Goal: Transaction & Acquisition: Book appointment/travel/reservation

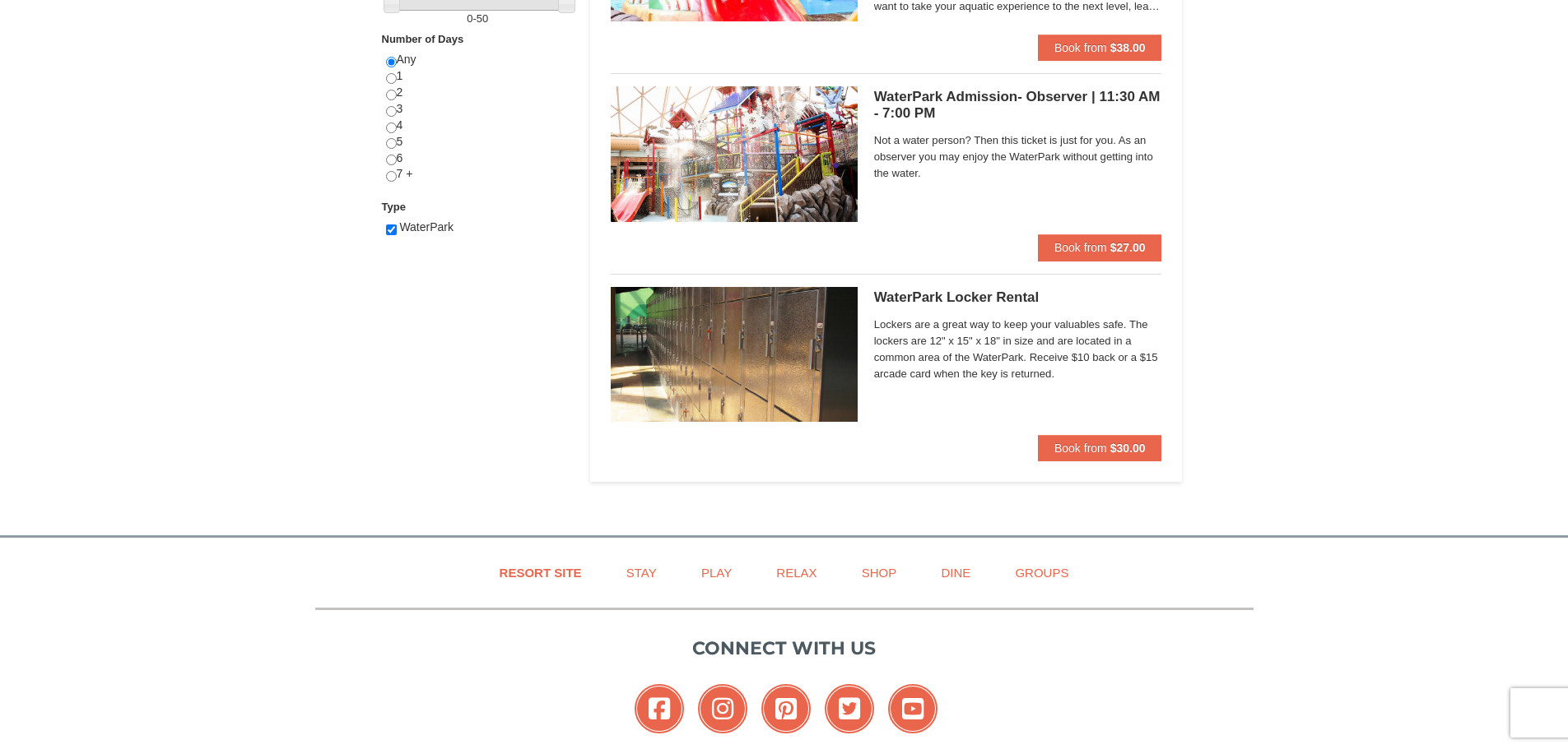
scroll to position [658, 0]
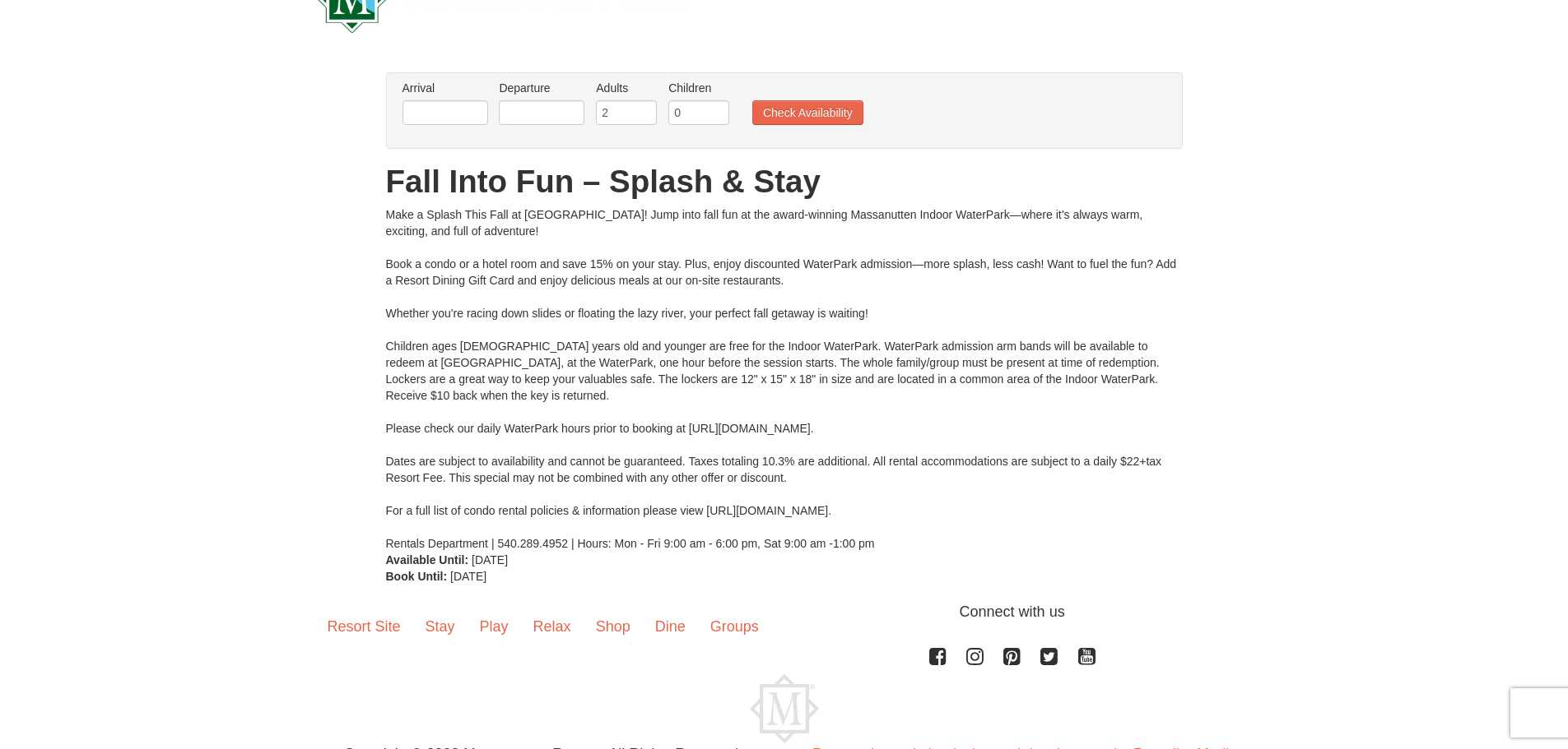
scroll to position [82, 0]
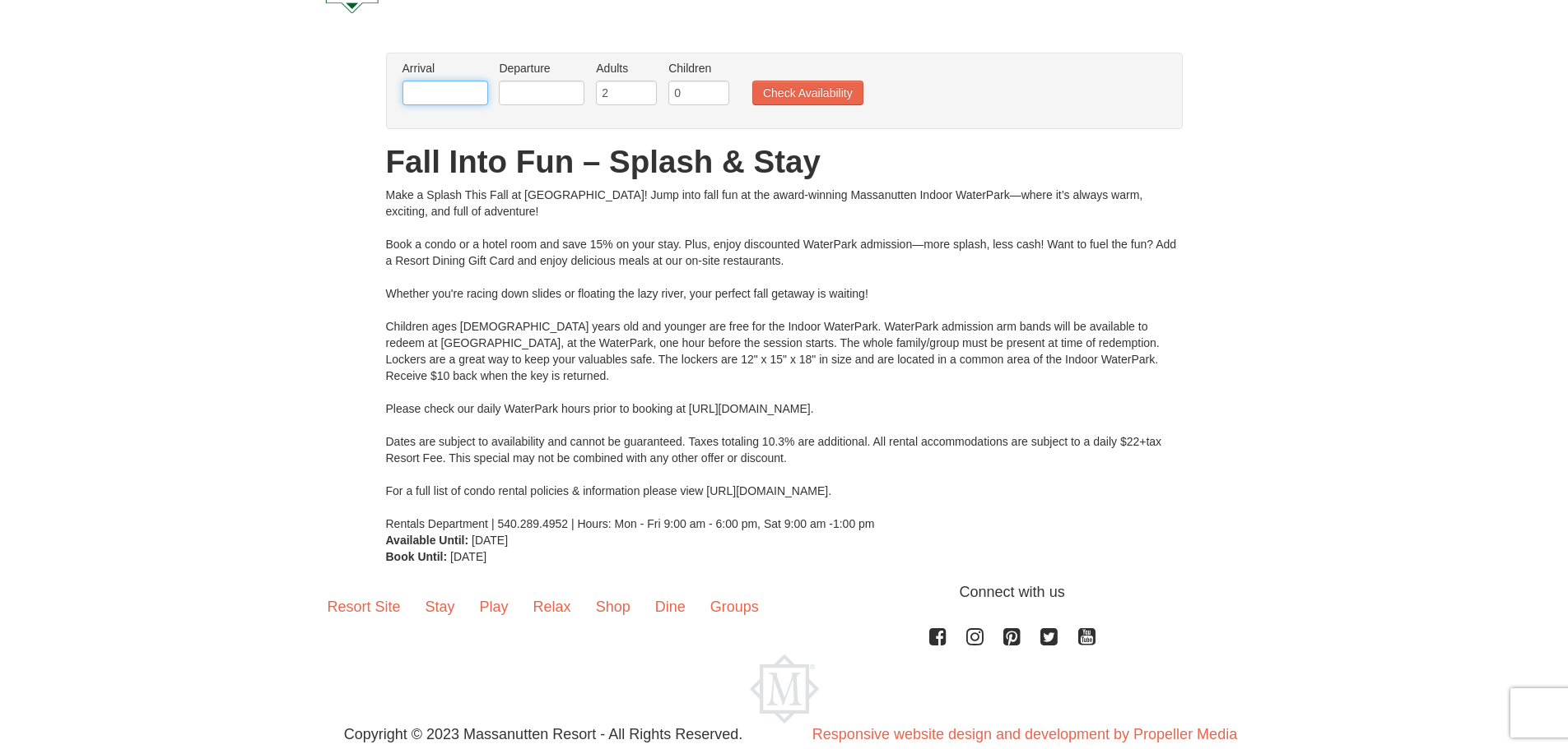
click at [458, 90] on input "text" at bounding box center [445, 92] width 86 height 25
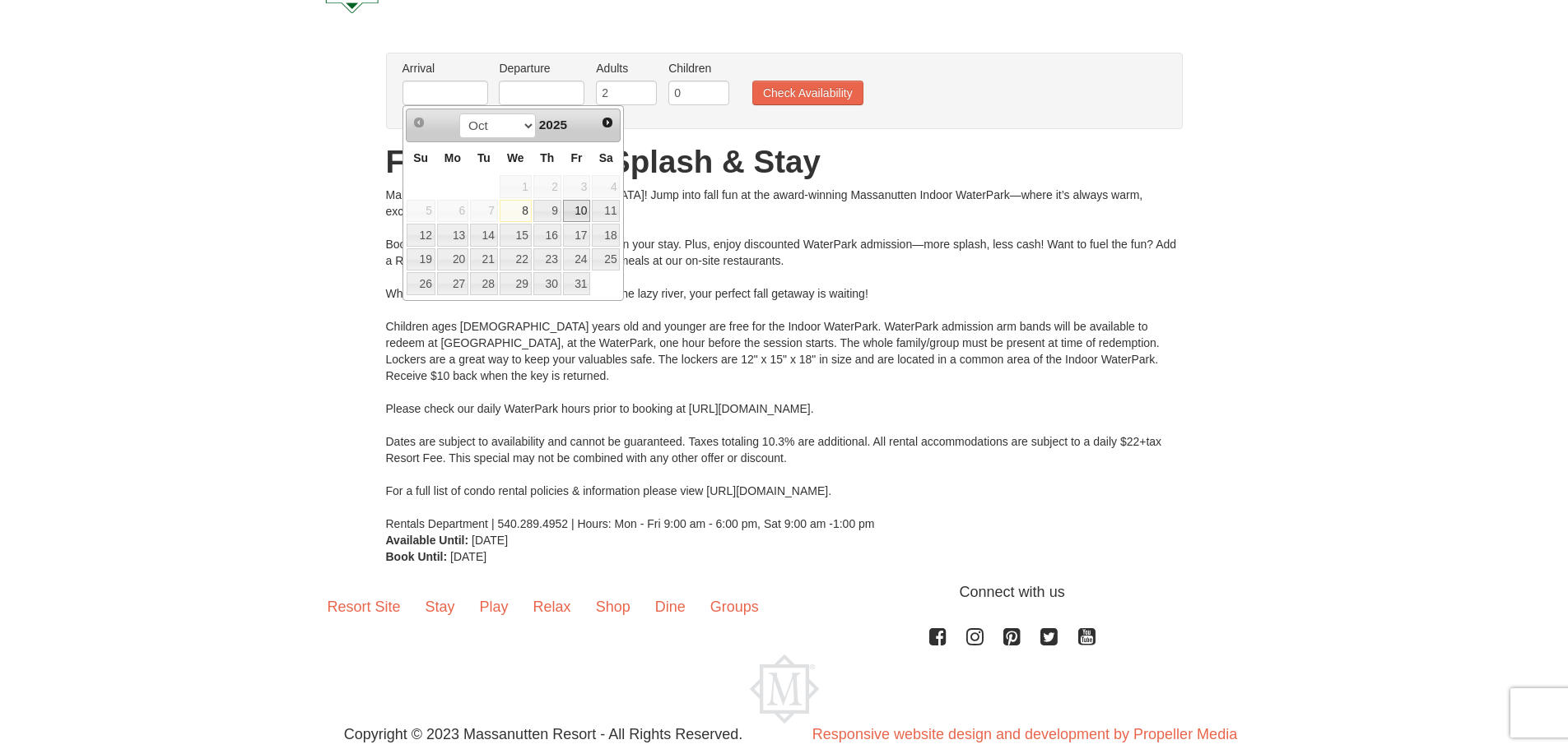
click at [574, 205] on link "10" at bounding box center [576, 210] width 28 height 23
type input "[DATE]"
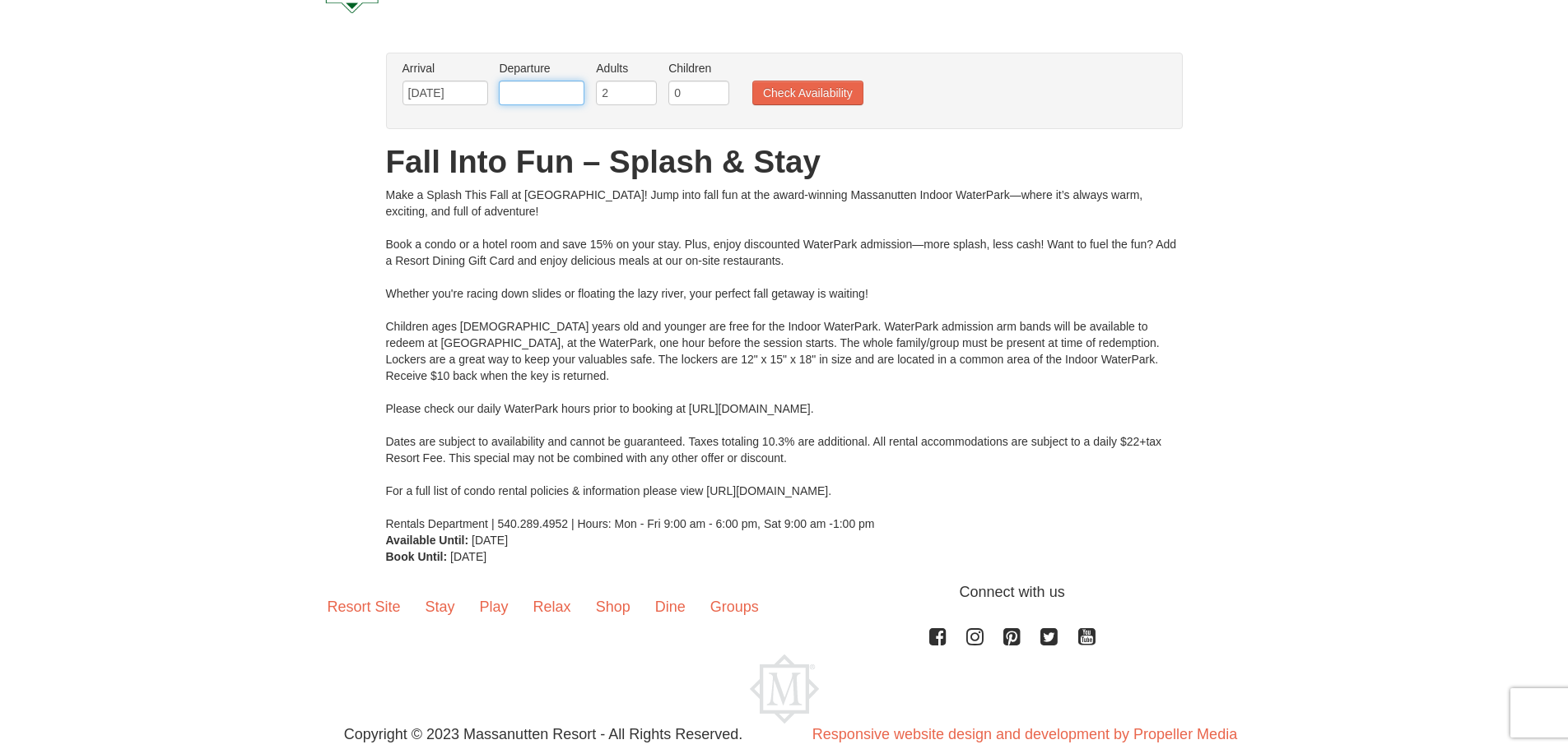
click at [565, 99] on input "text" at bounding box center [542, 92] width 86 height 25
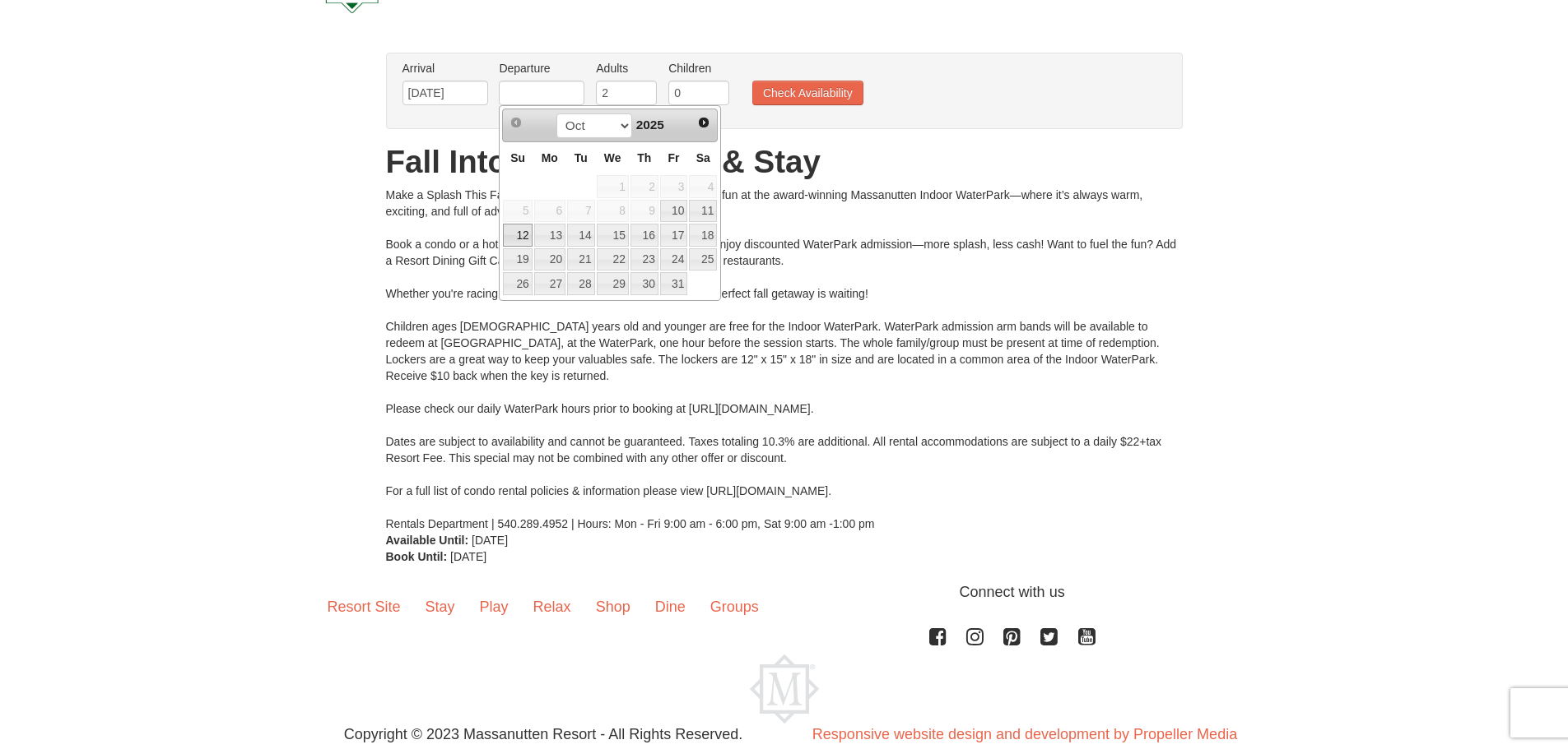
click at [521, 233] on link "12" at bounding box center [518, 235] width 29 height 23
type input "[DATE]"
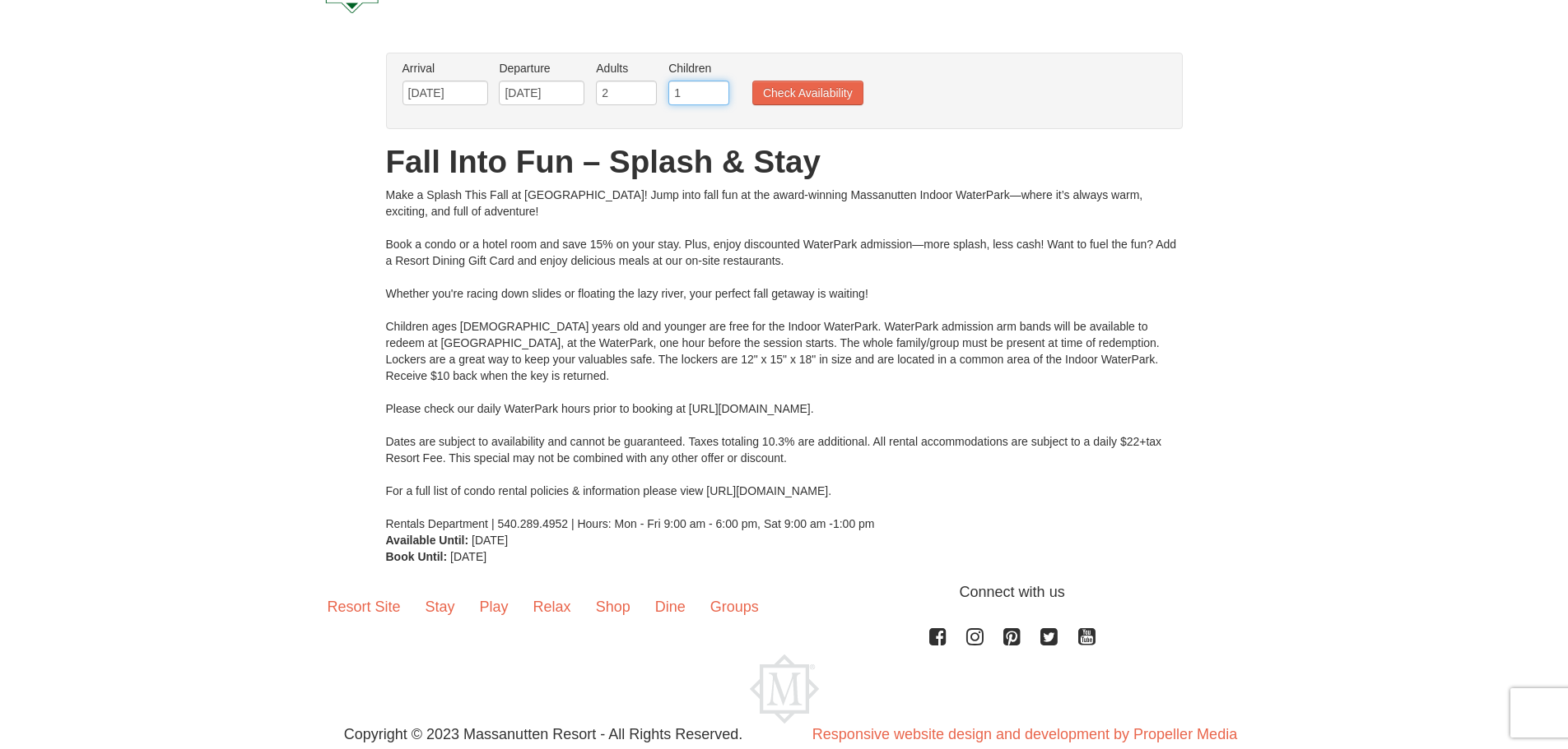
click at [713, 86] on input "1" at bounding box center [698, 92] width 61 height 25
type input "2"
click at [717, 87] on input "2" at bounding box center [698, 92] width 61 height 25
click at [790, 87] on button "Check Availability" at bounding box center [808, 92] width 111 height 25
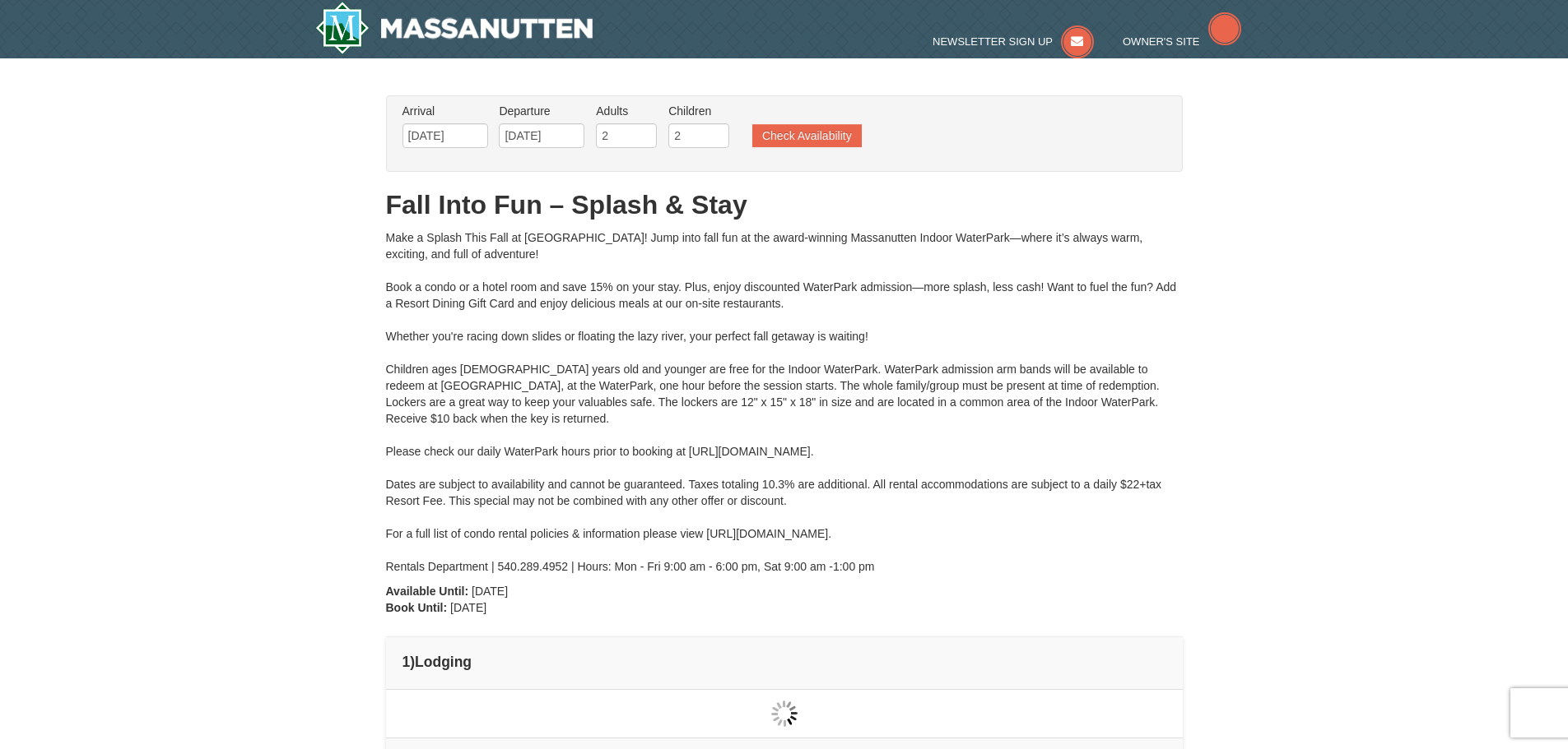
type input "[DATE]"
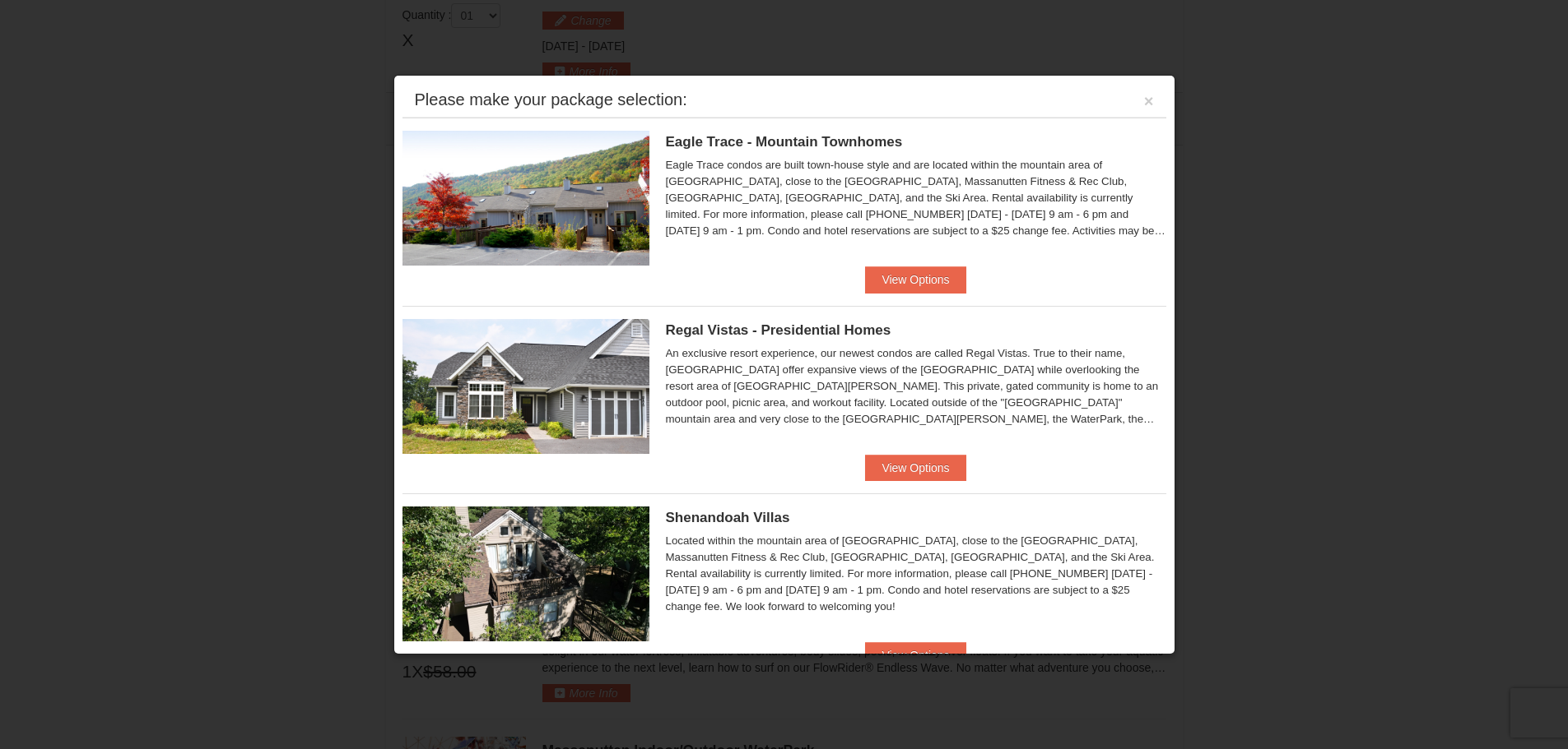
scroll to position [700, 0]
click at [910, 284] on button "View Options" at bounding box center [915, 279] width 100 height 26
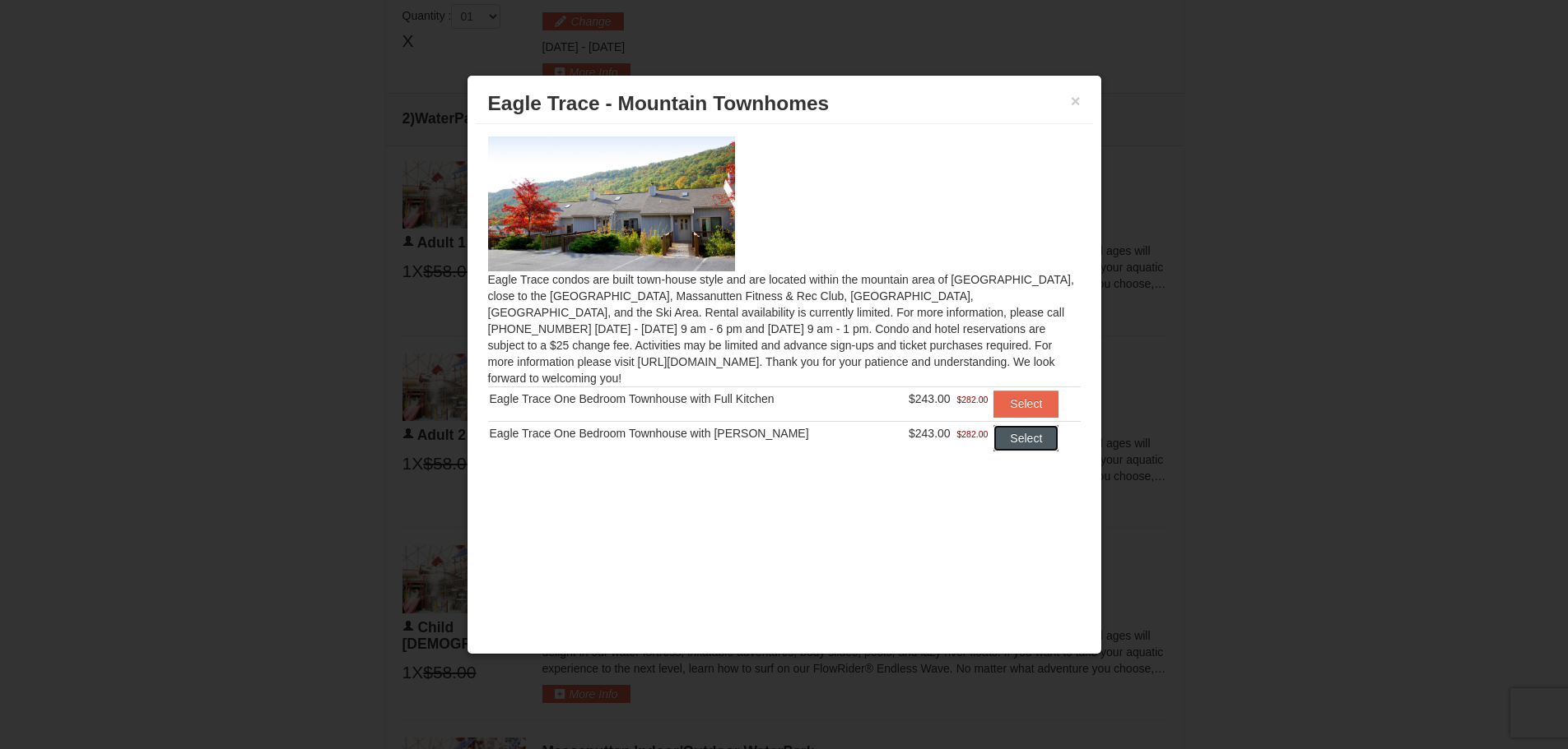
click at [1027, 426] on button "Select" at bounding box center [1026, 438] width 65 height 26
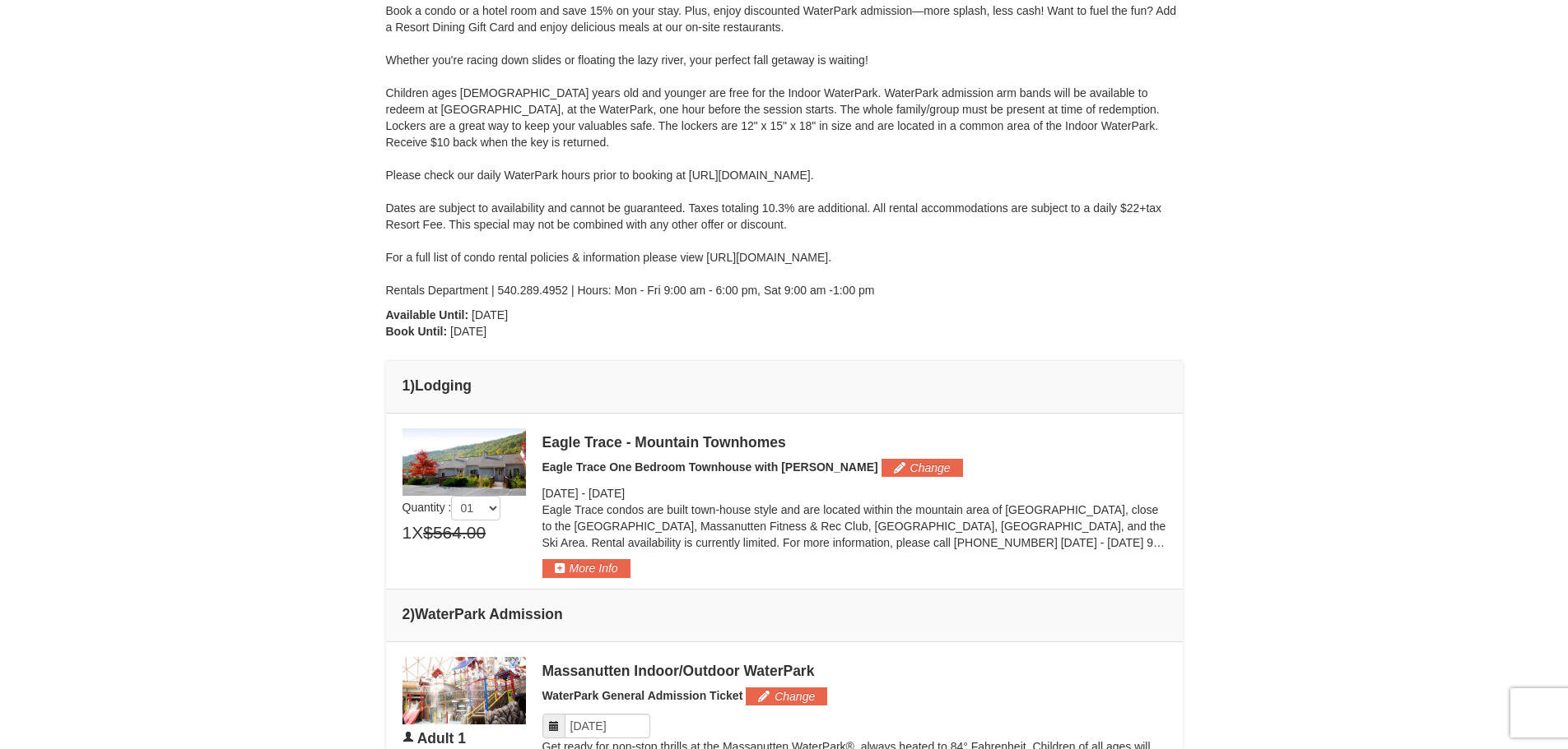
scroll to position [376, 0]
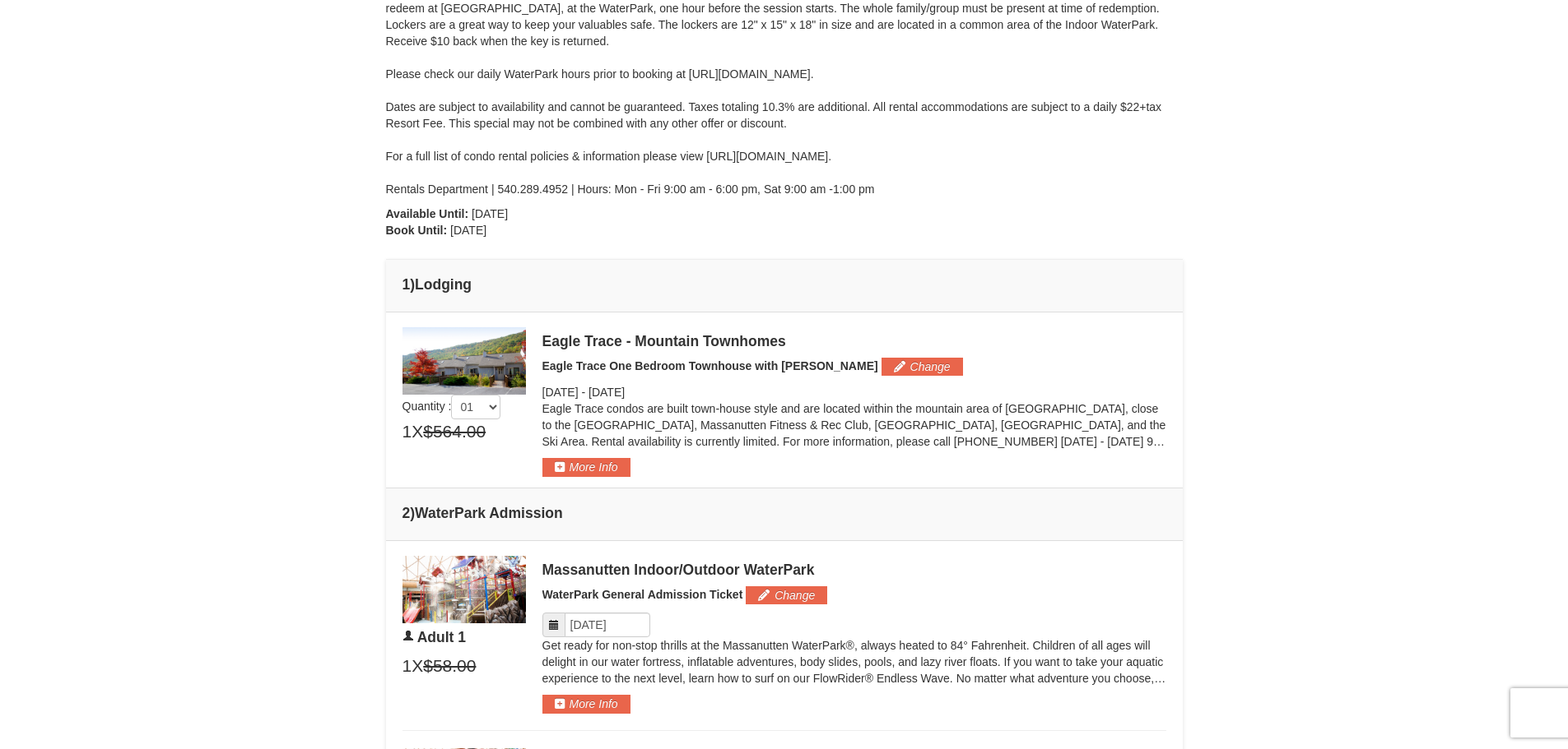
click at [476, 345] on img at bounding box center [463, 361] width 123 height 67
drag, startPoint x: 529, startPoint y: 368, endPoint x: 575, endPoint y: 362, distance: 46.4
click at [530, 368] on div "Quantity : 01 02 03 04 05 1 X $564.00 $486.00 Change -" at bounding box center [784, 402] width 764 height 149
click at [577, 358] on h5 "Eagle Trace One Bedroom Townhouse with Jacuzzi Change" at bounding box center [854, 367] width 624 height 18
click at [575, 344] on div "Eagle Trace - Mountain Townhomes" at bounding box center [854, 342] width 624 height 16
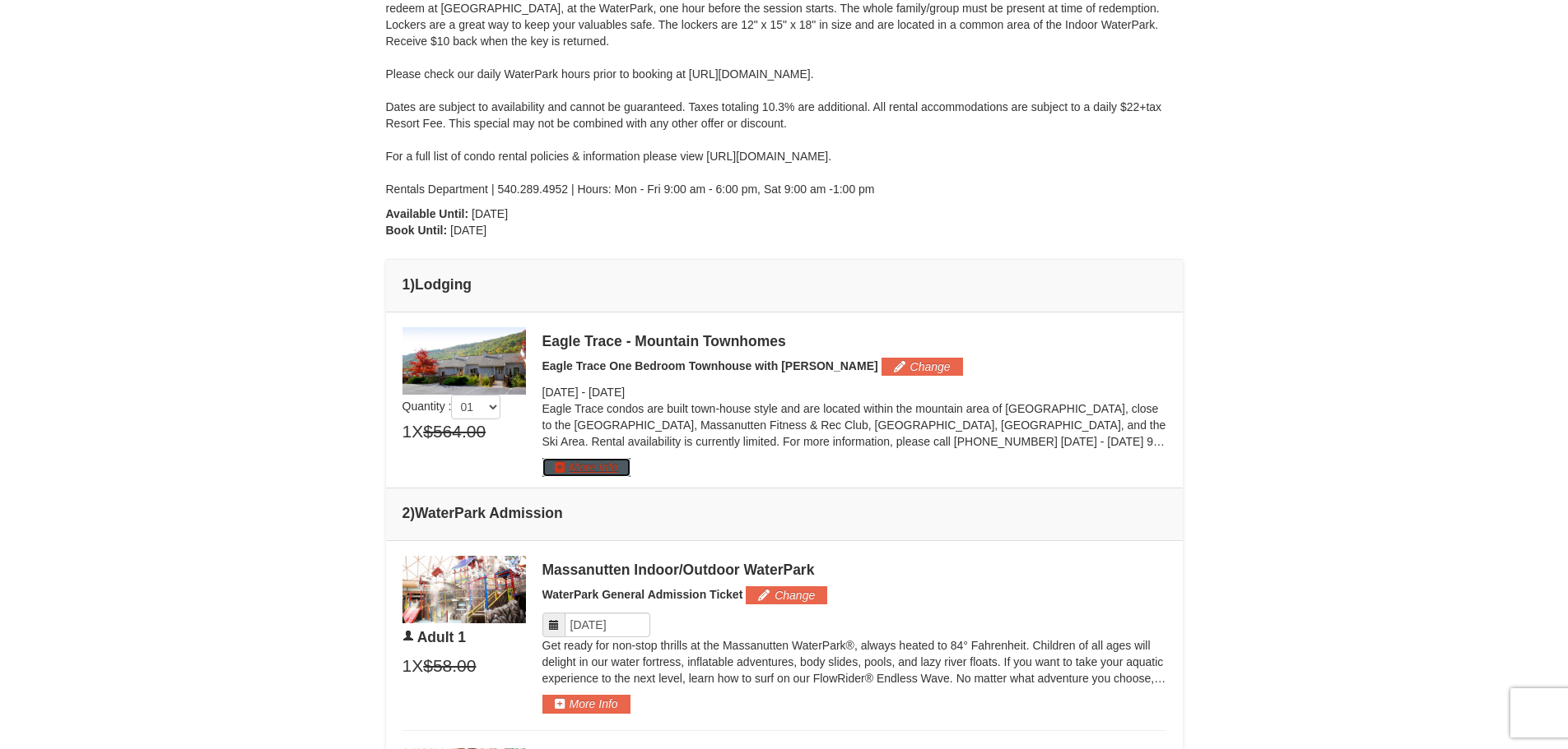
click at [587, 464] on button "More Info" at bounding box center [586, 467] width 88 height 18
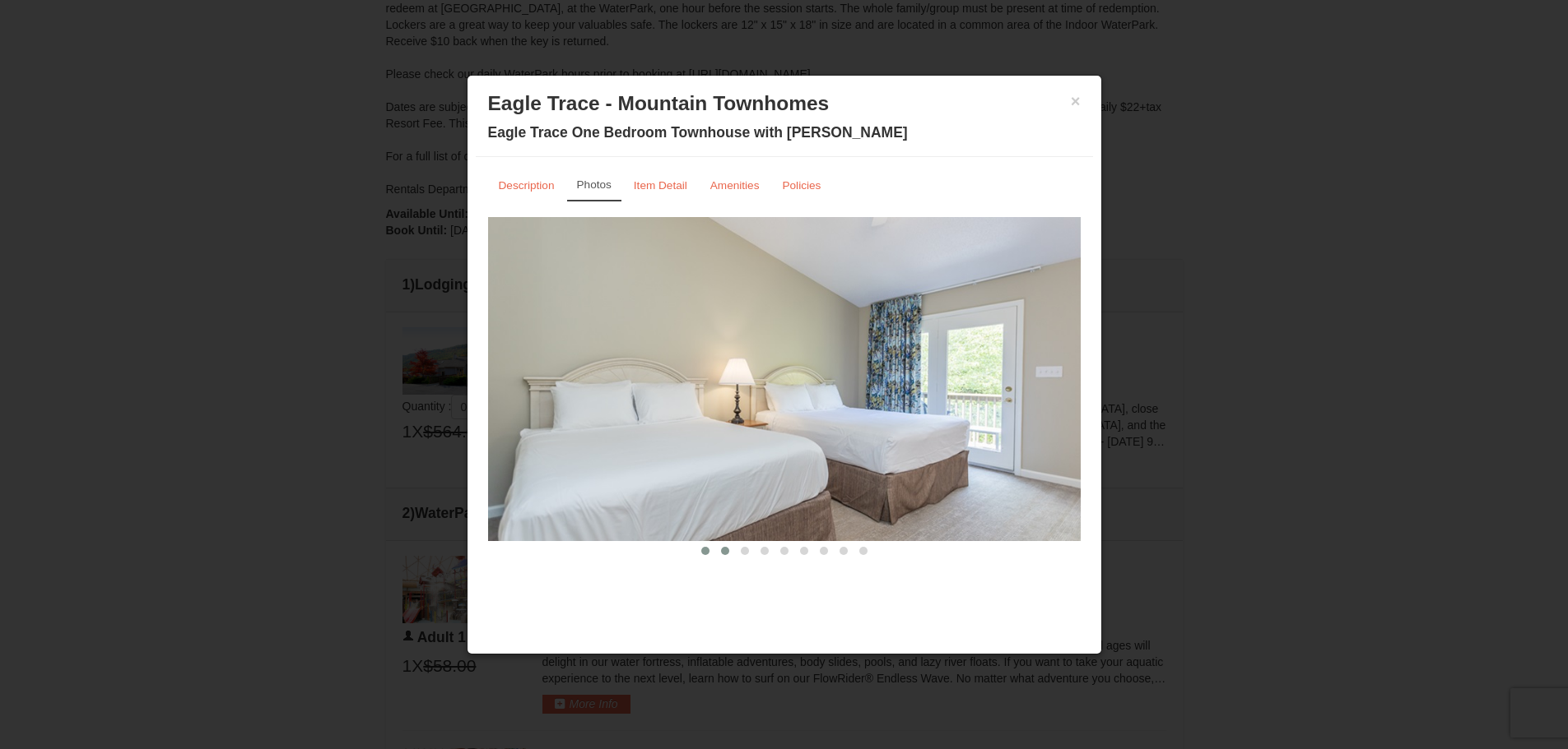
click at [728, 546] on button at bounding box center [725, 551] width 20 height 16
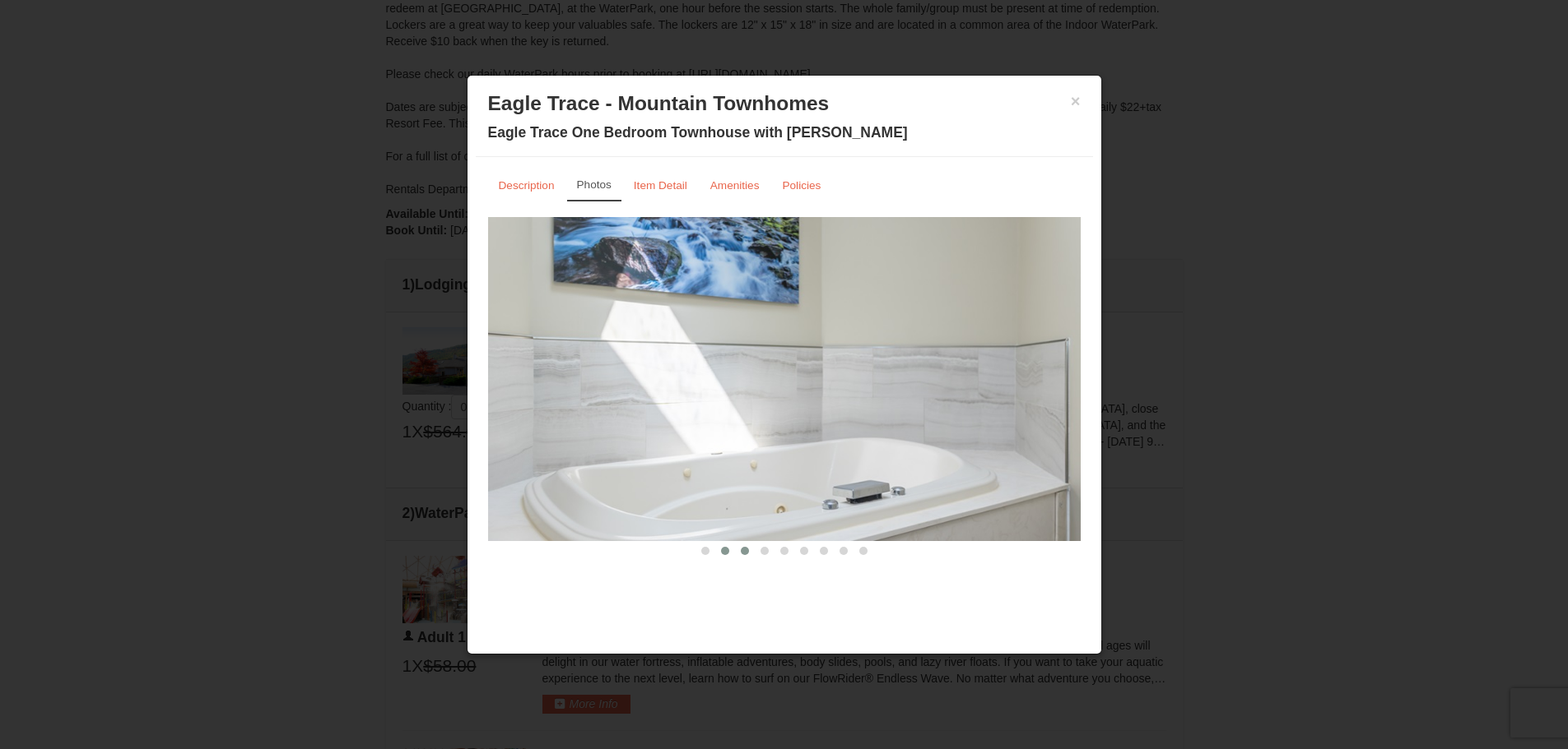
click at [736, 553] on button at bounding box center [745, 551] width 20 height 16
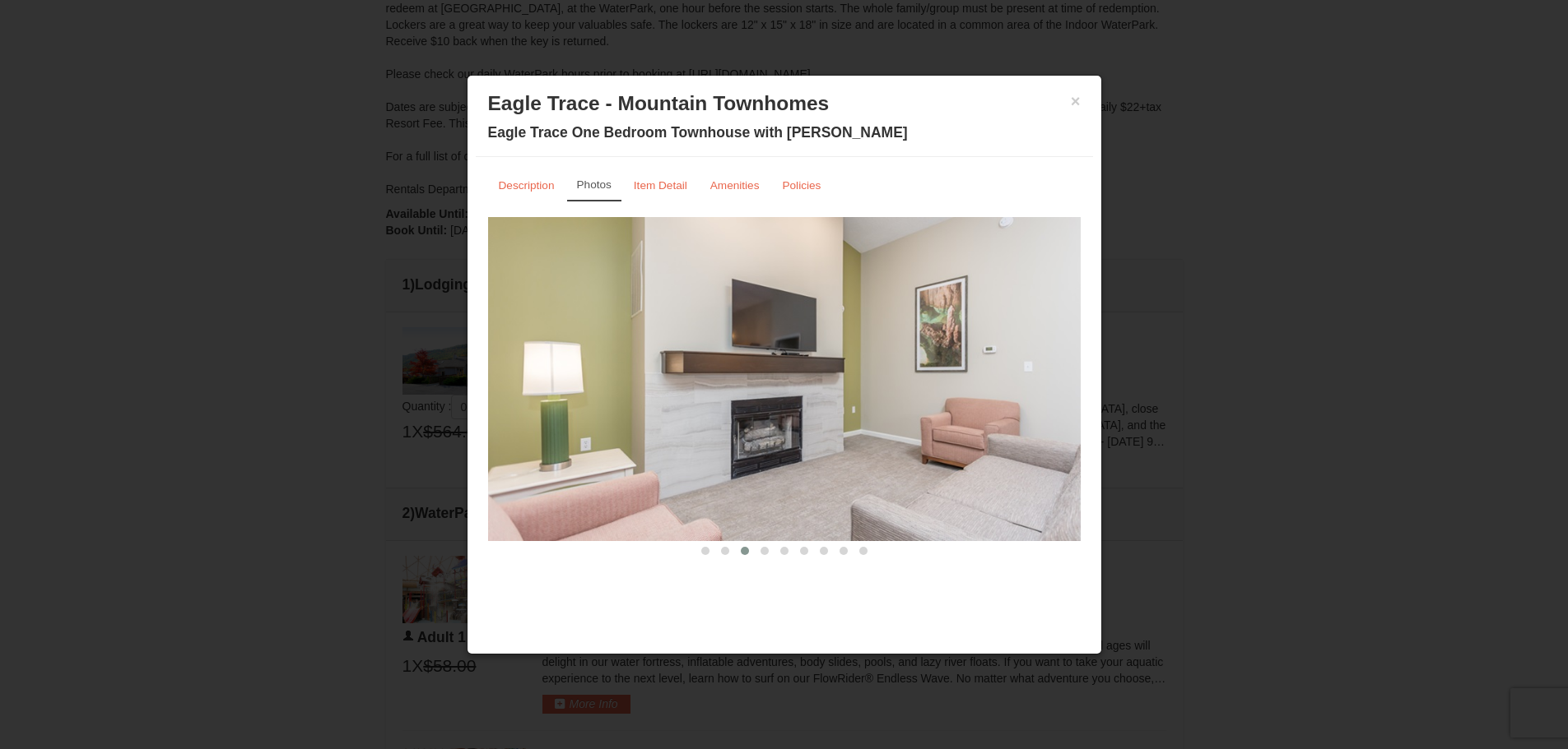
click at [751, 551] on button at bounding box center [745, 551] width 20 height 16
click at [761, 551] on span at bounding box center [764, 550] width 8 height 8
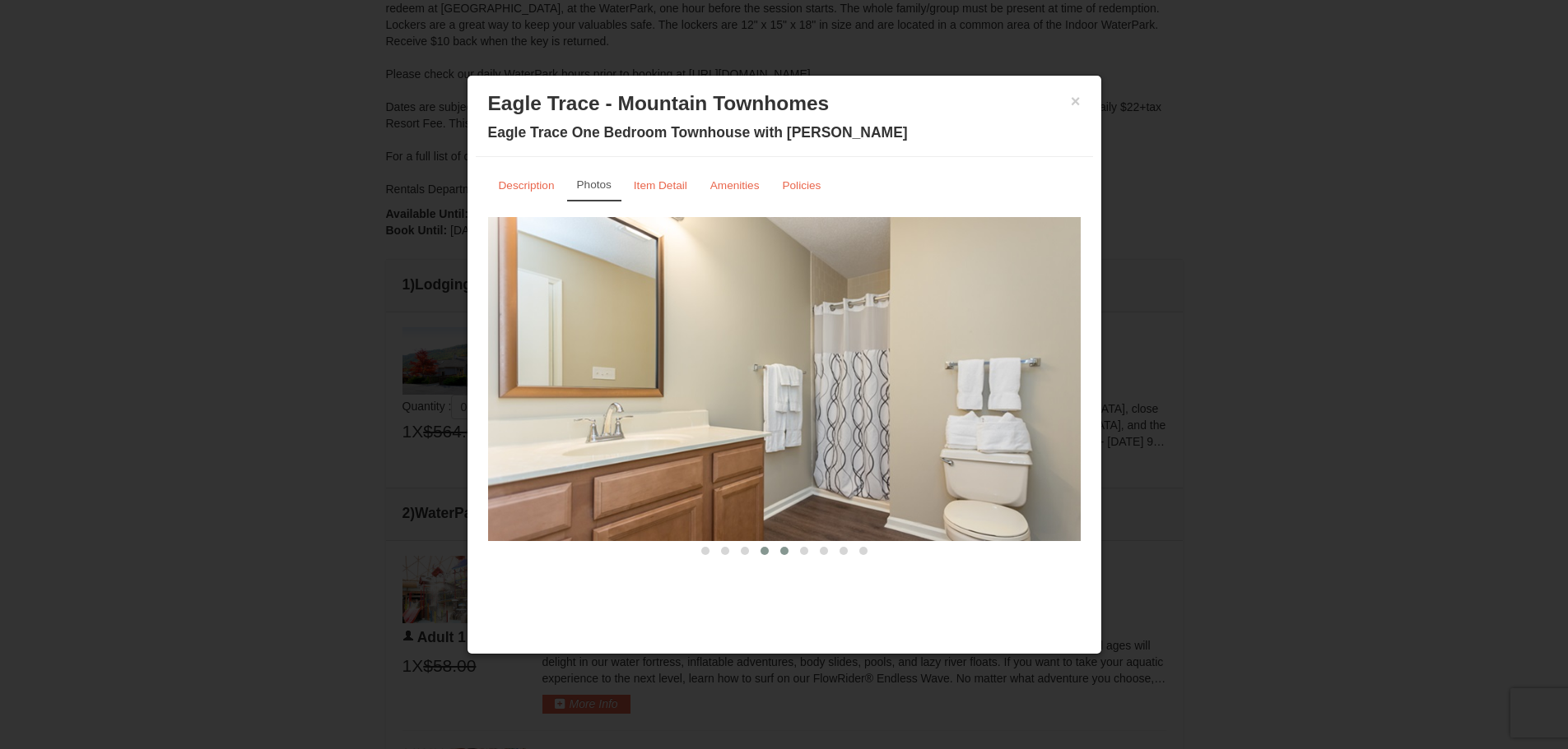
click at [780, 549] on span at bounding box center [784, 550] width 8 height 8
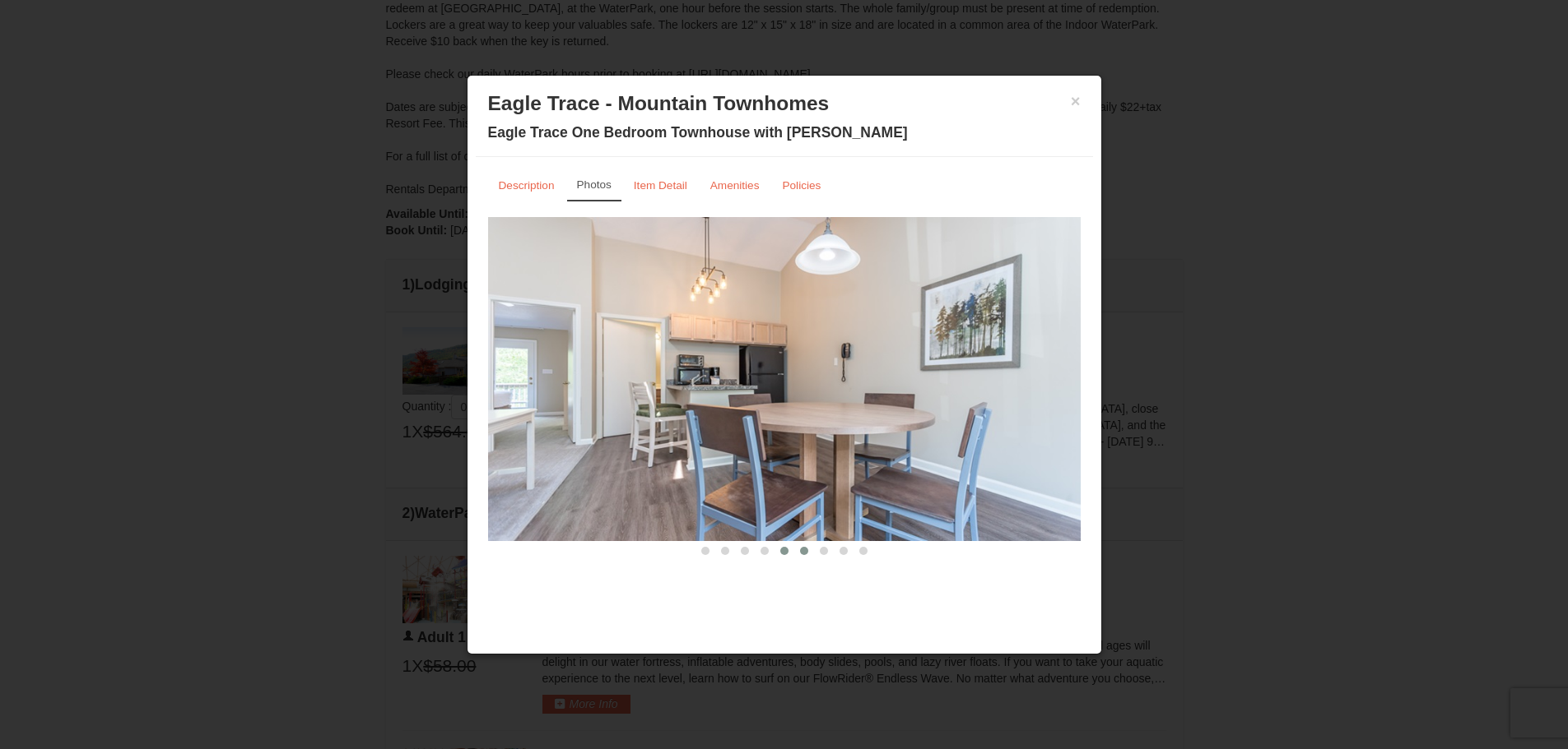
click at [807, 552] on span at bounding box center [803, 550] width 8 height 8
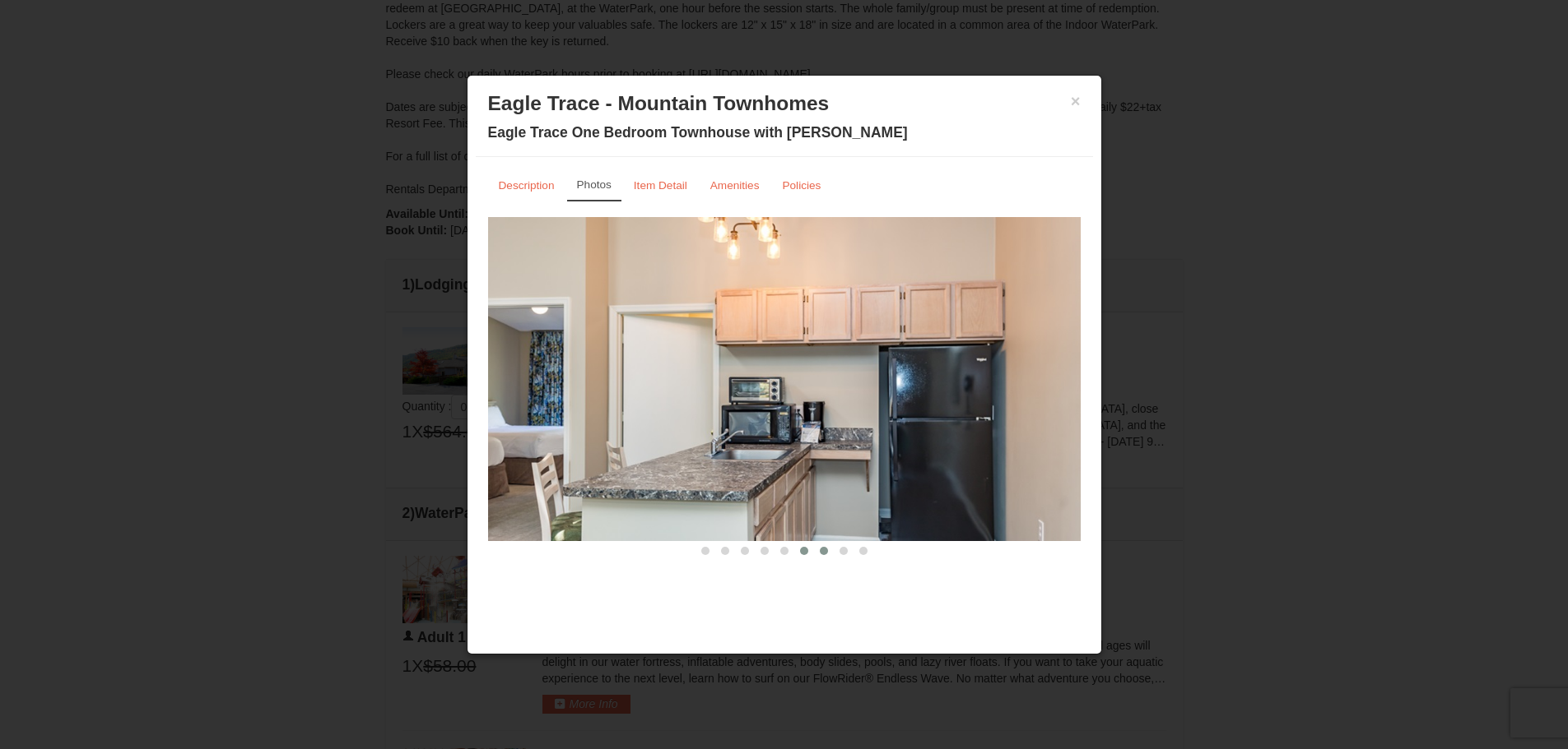
click at [820, 555] on button at bounding box center [824, 551] width 20 height 16
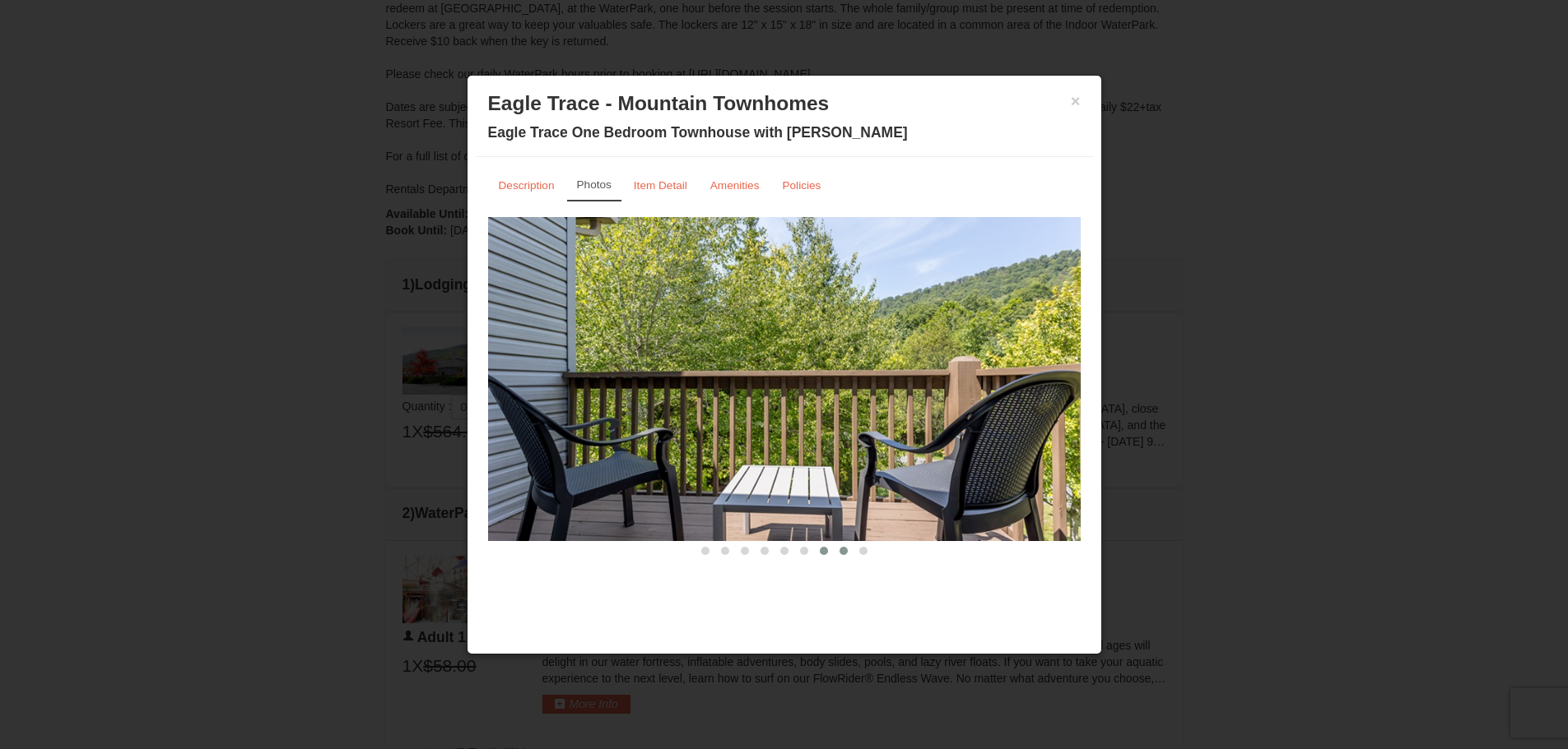
click at [846, 554] on span at bounding box center [843, 550] width 8 height 8
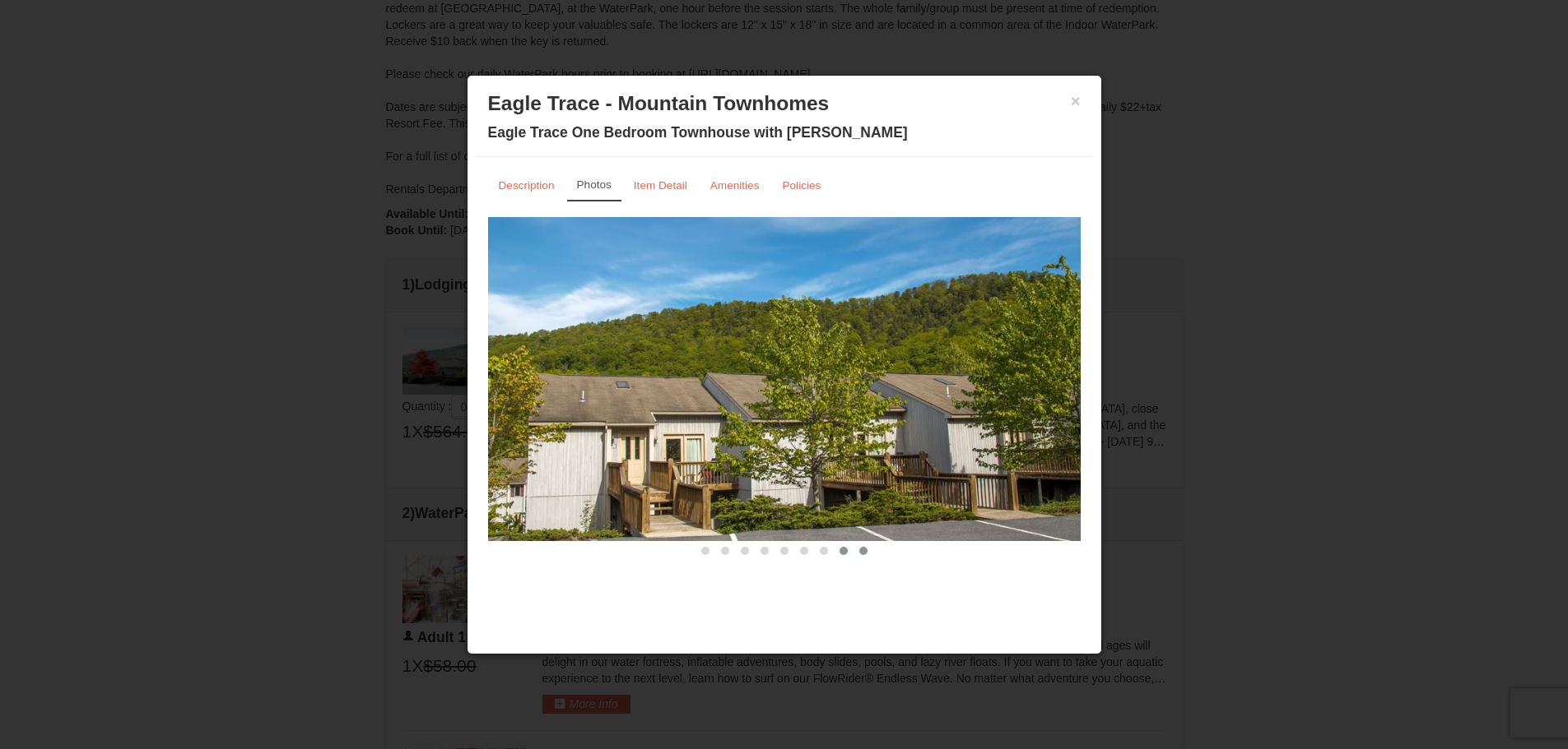
click at [866, 554] on span at bounding box center [862, 550] width 8 height 8
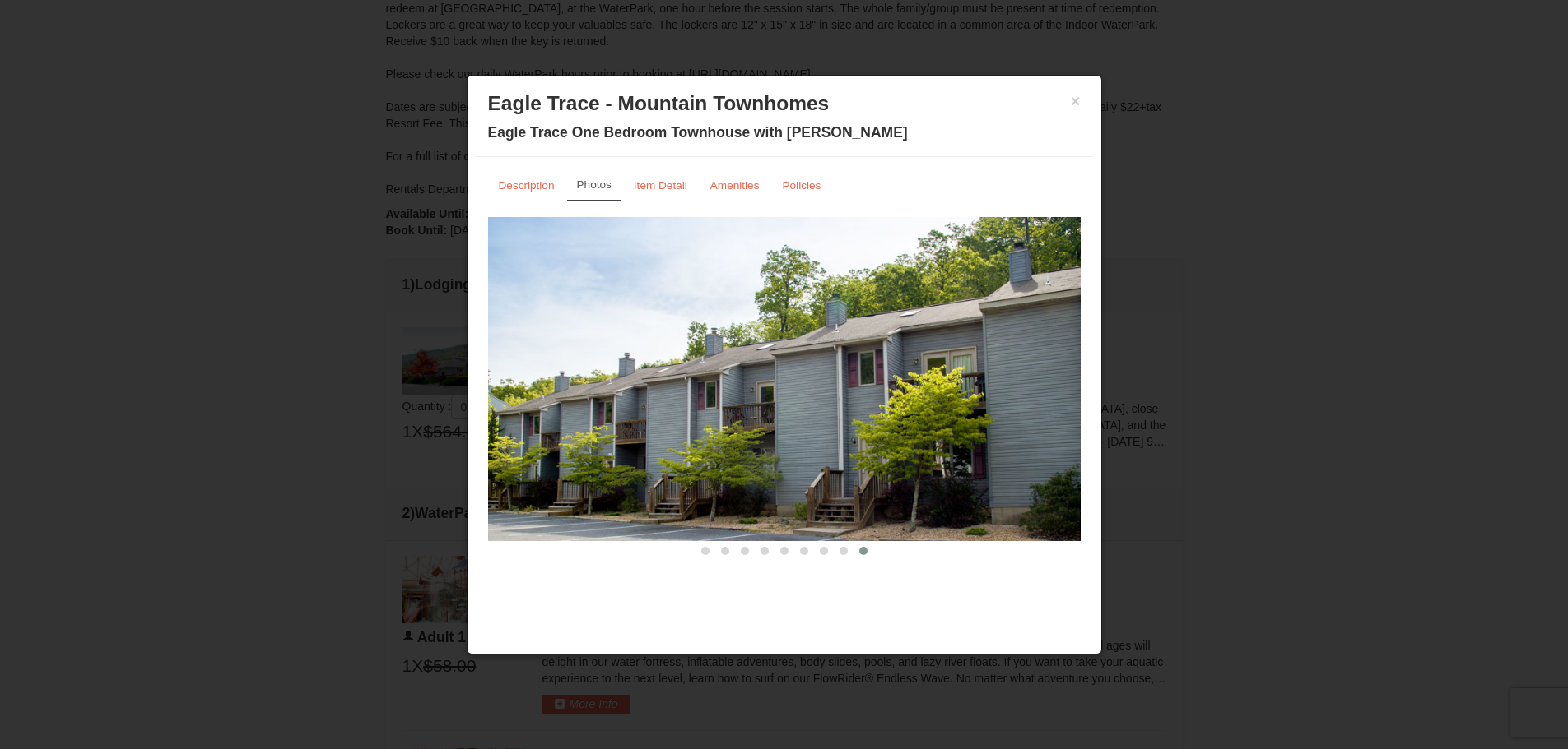
click at [1069, 110] on h3 "Eagle Trace - Mountain Townhomes" at bounding box center [784, 103] width 593 height 25
click at [1076, 107] on button "×" at bounding box center [1075, 101] width 10 height 16
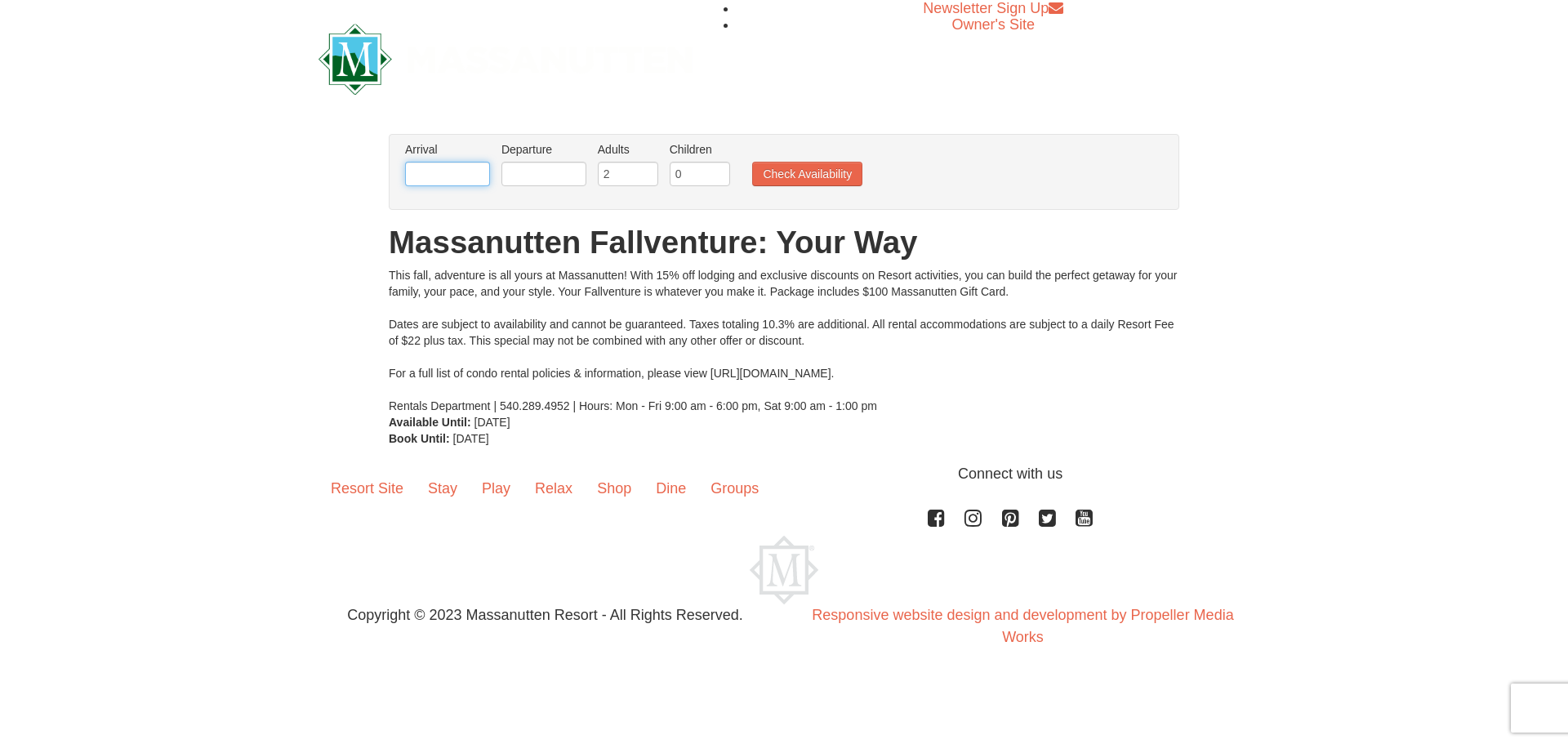
click at [447, 183] on input "text" at bounding box center [448, 174] width 85 height 24
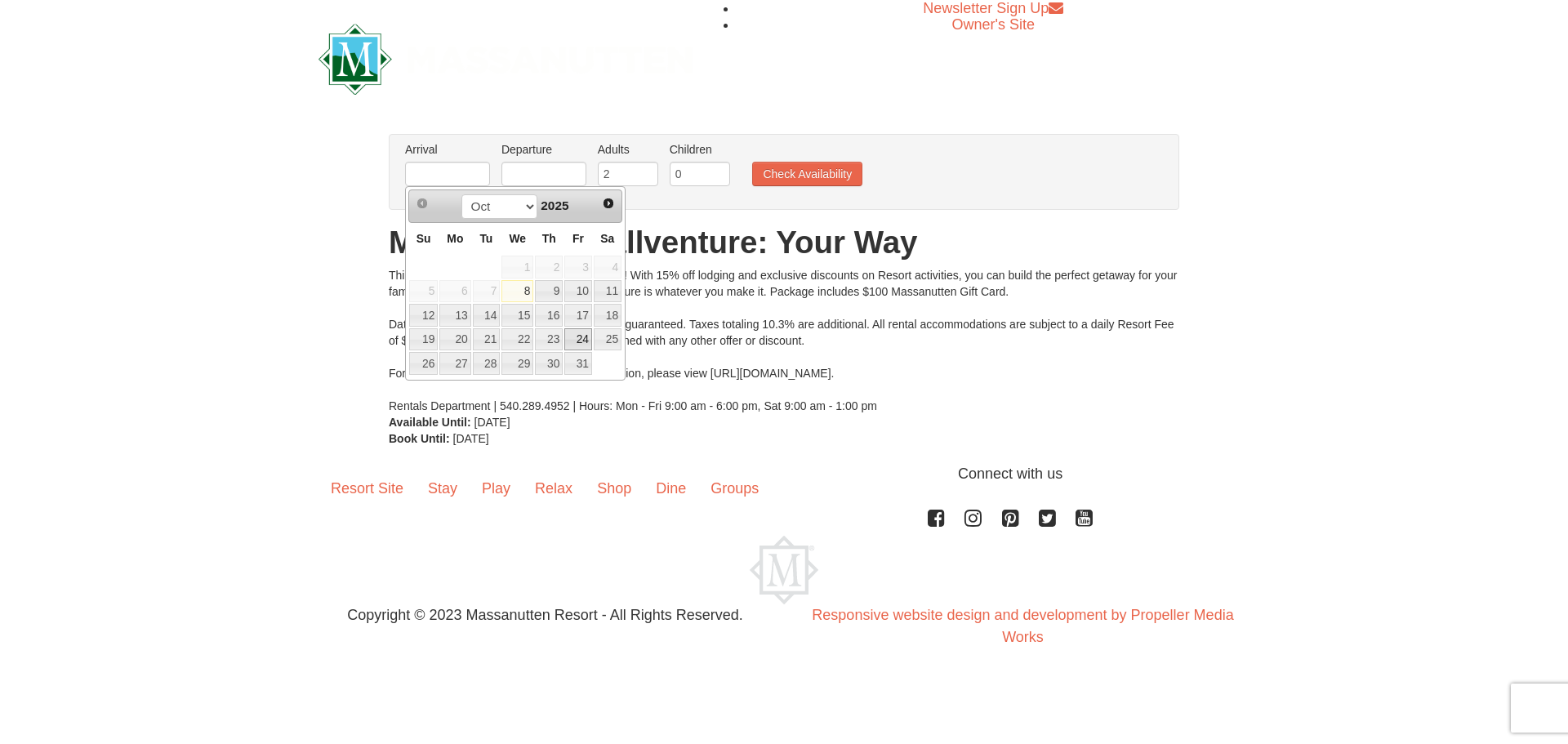
click at [578, 337] on link "24" at bounding box center [578, 339] width 28 height 23
type input "[DATE]"
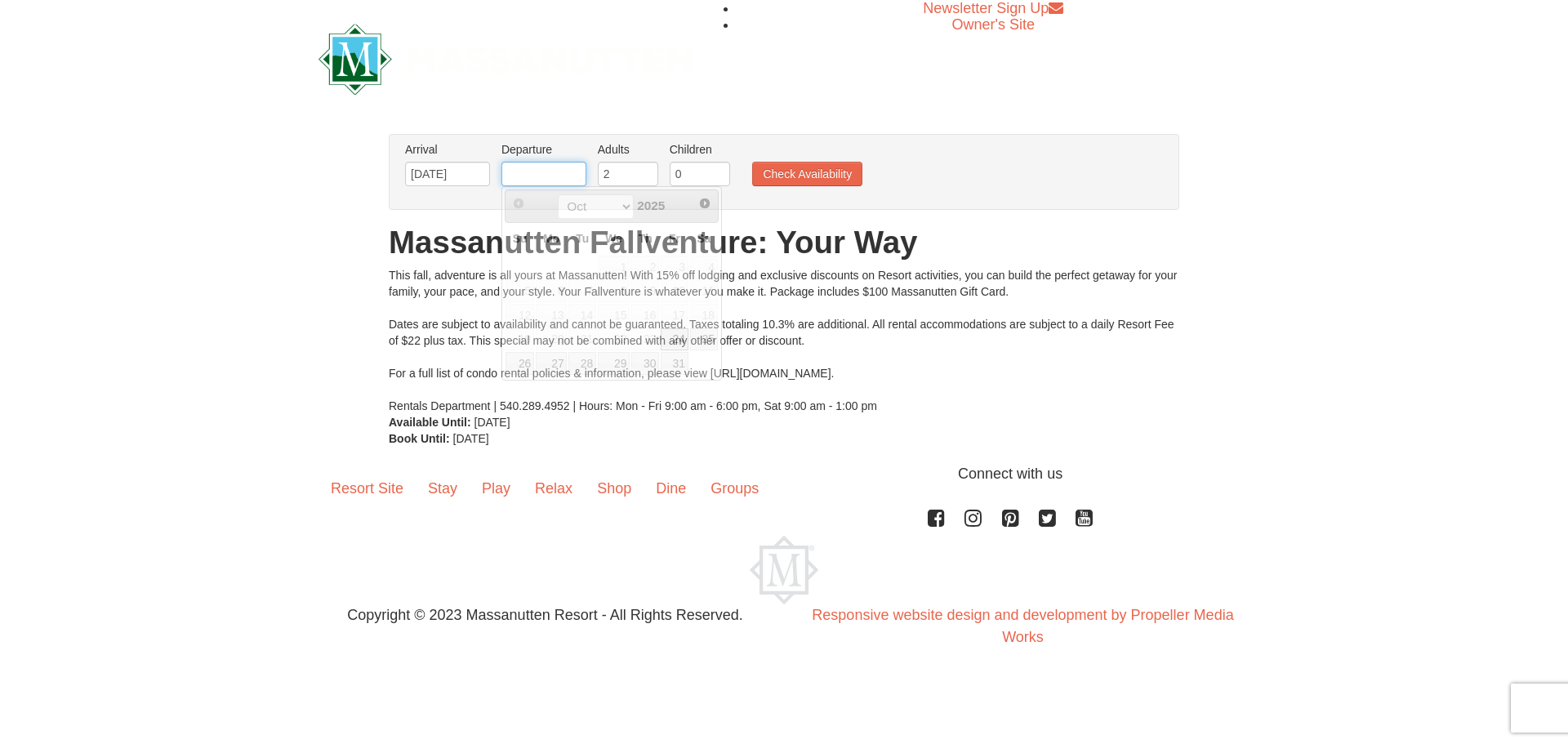
click at [556, 181] on input "text" at bounding box center [544, 174] width 85 height 24
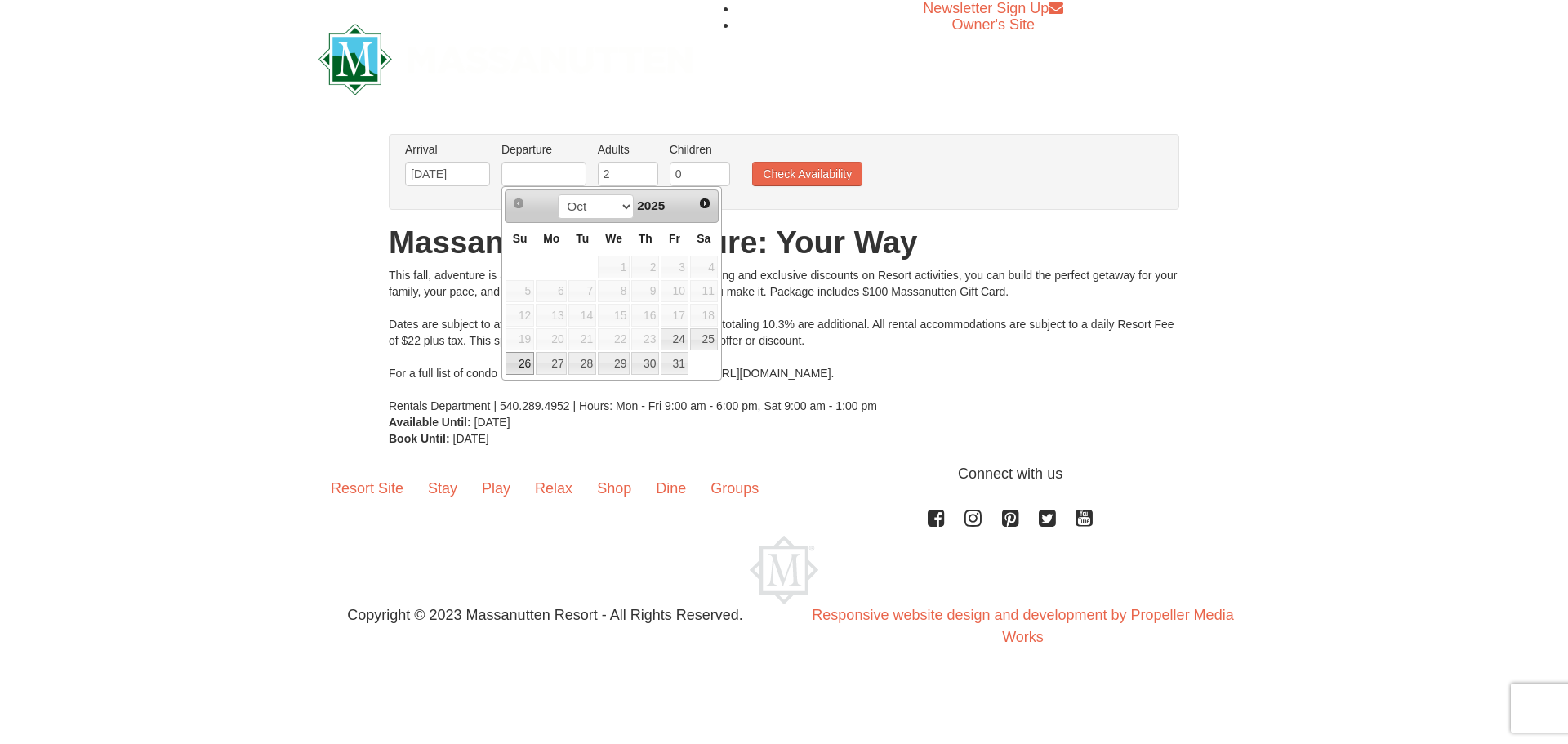
click at [525, 360] on link "26" at bounding box center [520, 363] width 29 height 23
type input "[DATE]"
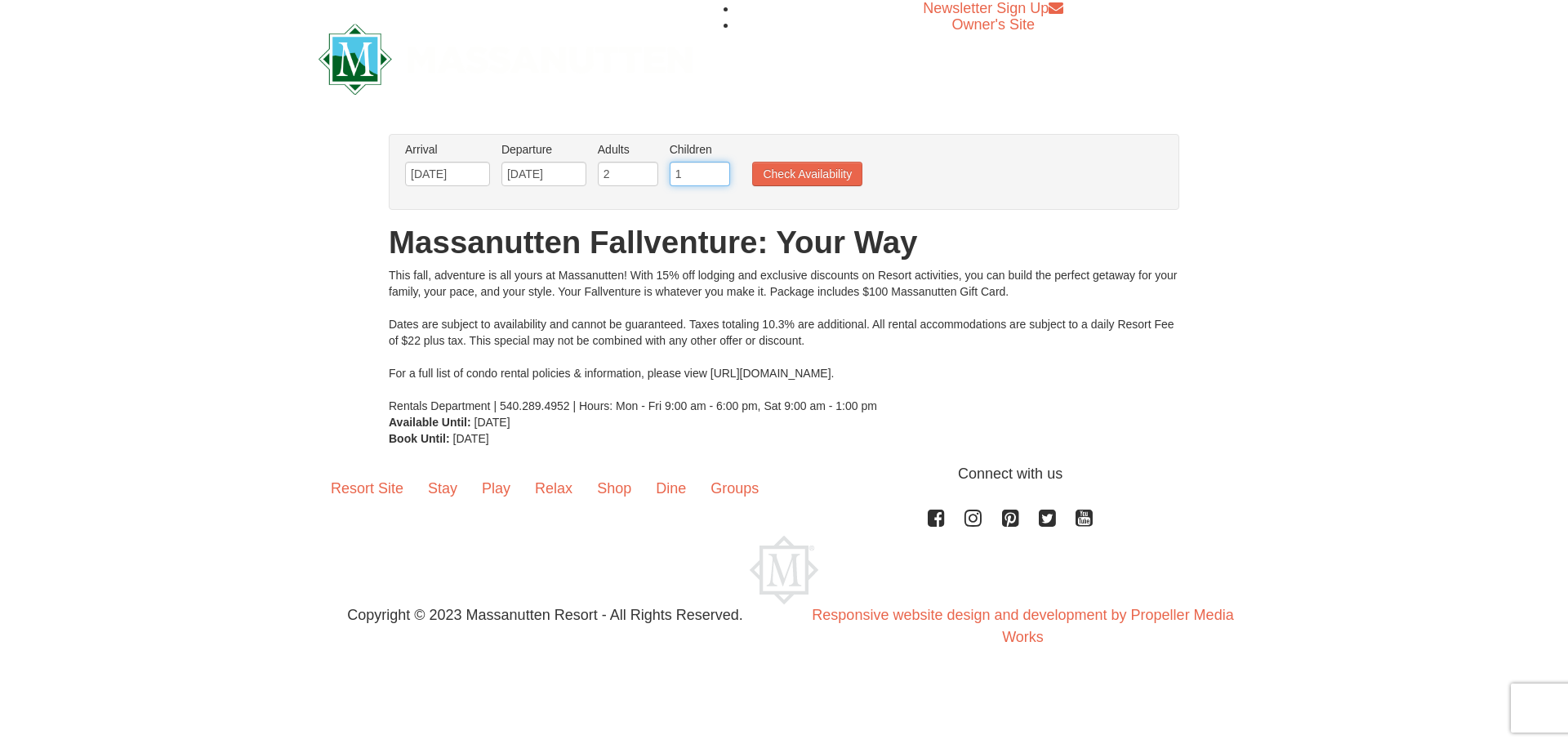
click at [717, 172] on input "1" at bounding box center [699, 174] width 61 height 24
type input "2"
click at [717, 172] on input "2" at bounding box center [699, 174] width 61 height 24
click at [799, 166] on button "Check Availability" at bounding box center [807, 174] width 110 height 24
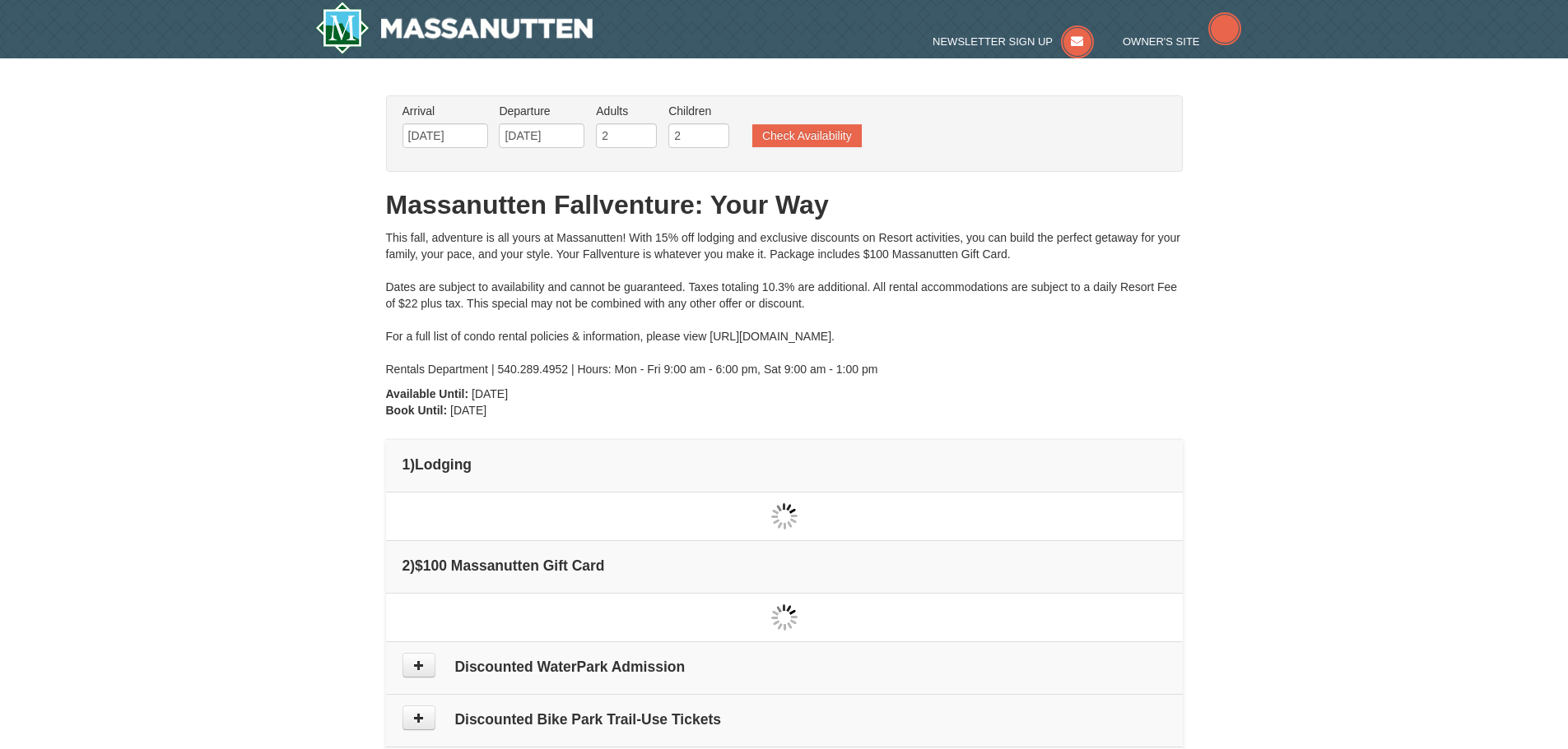
type input "[DATE]"
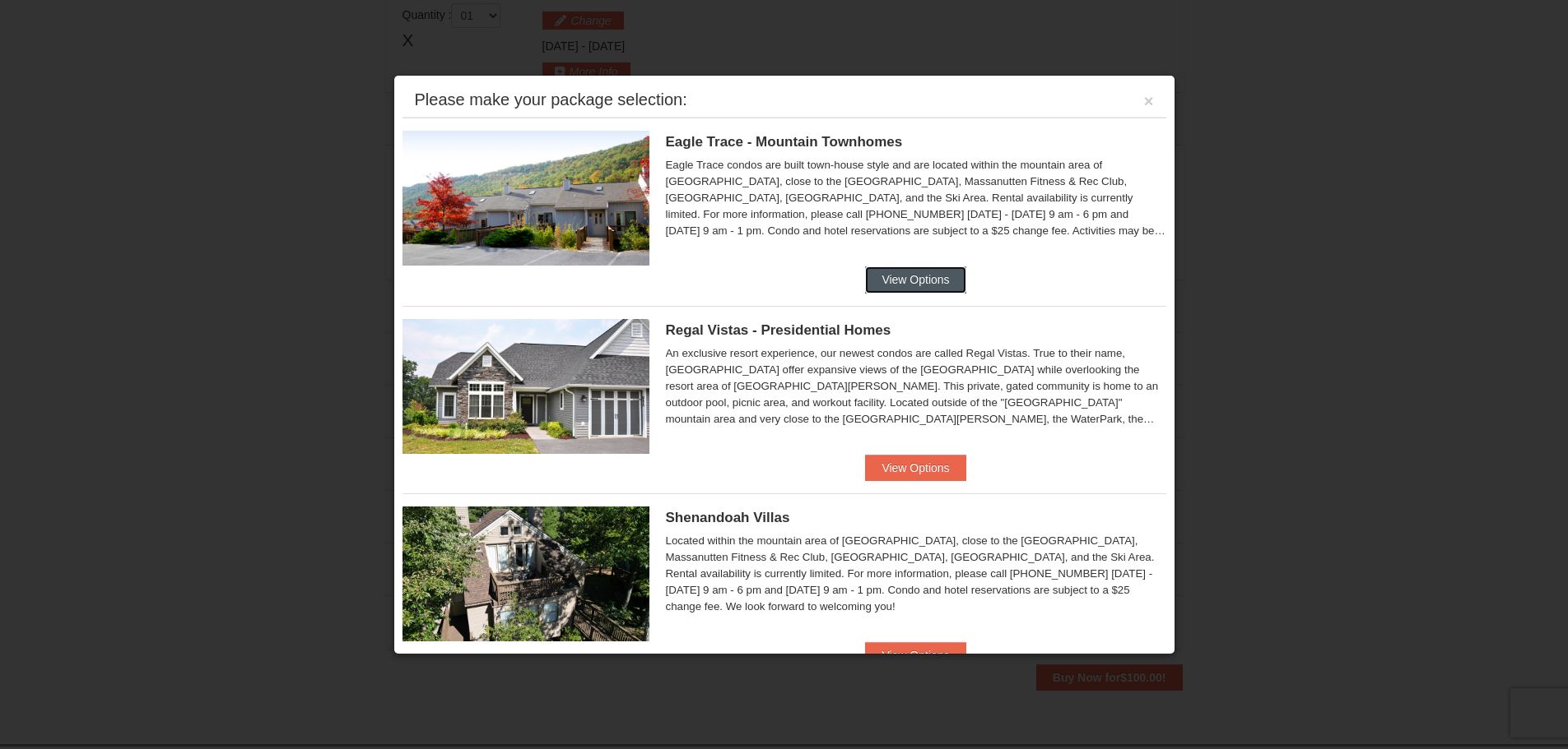
click at [911, 287] on button "View Options" at bounding box center [915, 279] width 100 height 26
